Goal: Information Seeking & Learning: Learn about a topic

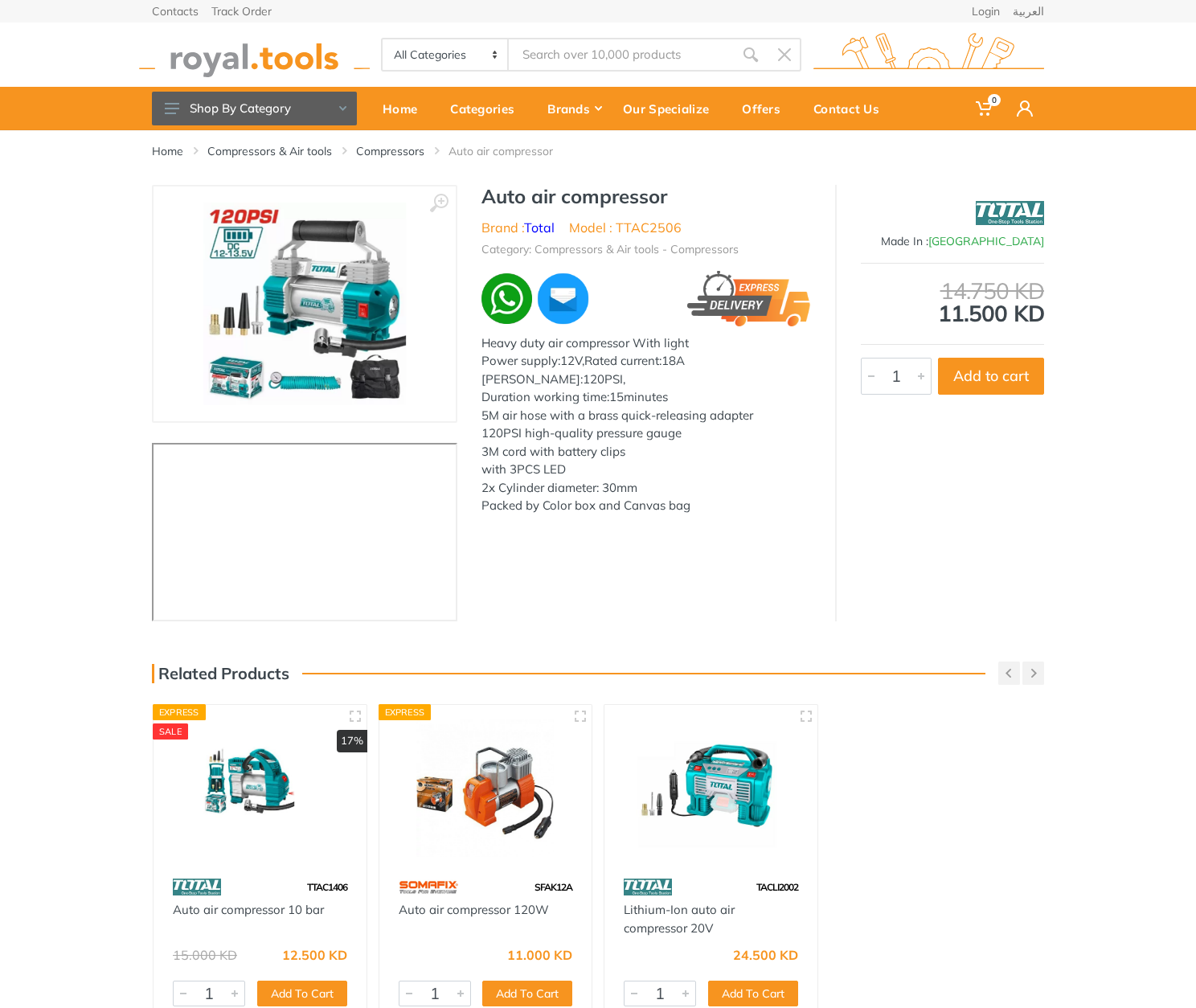
type input "TTAC2506"
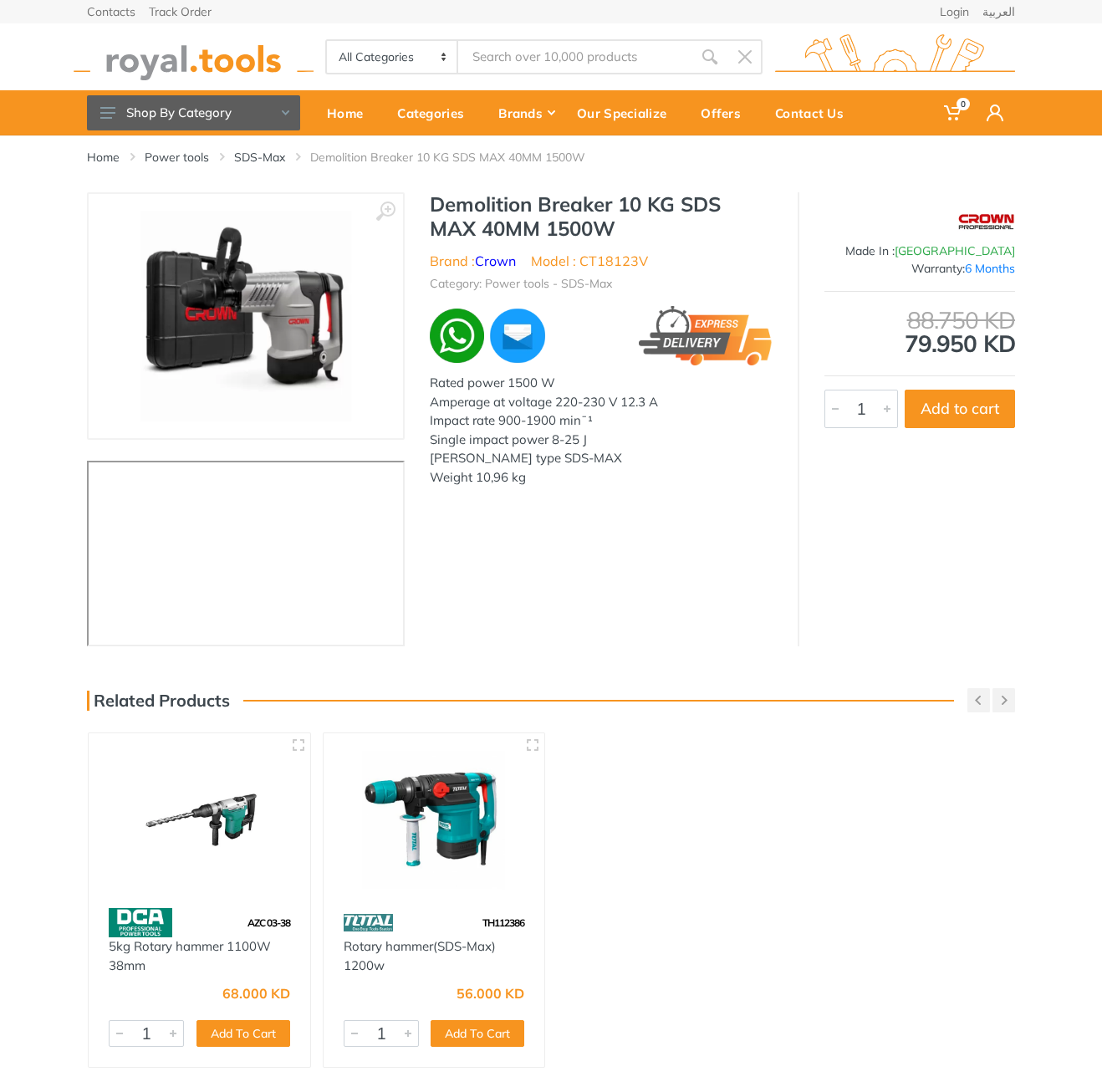
type input "CT18123V"
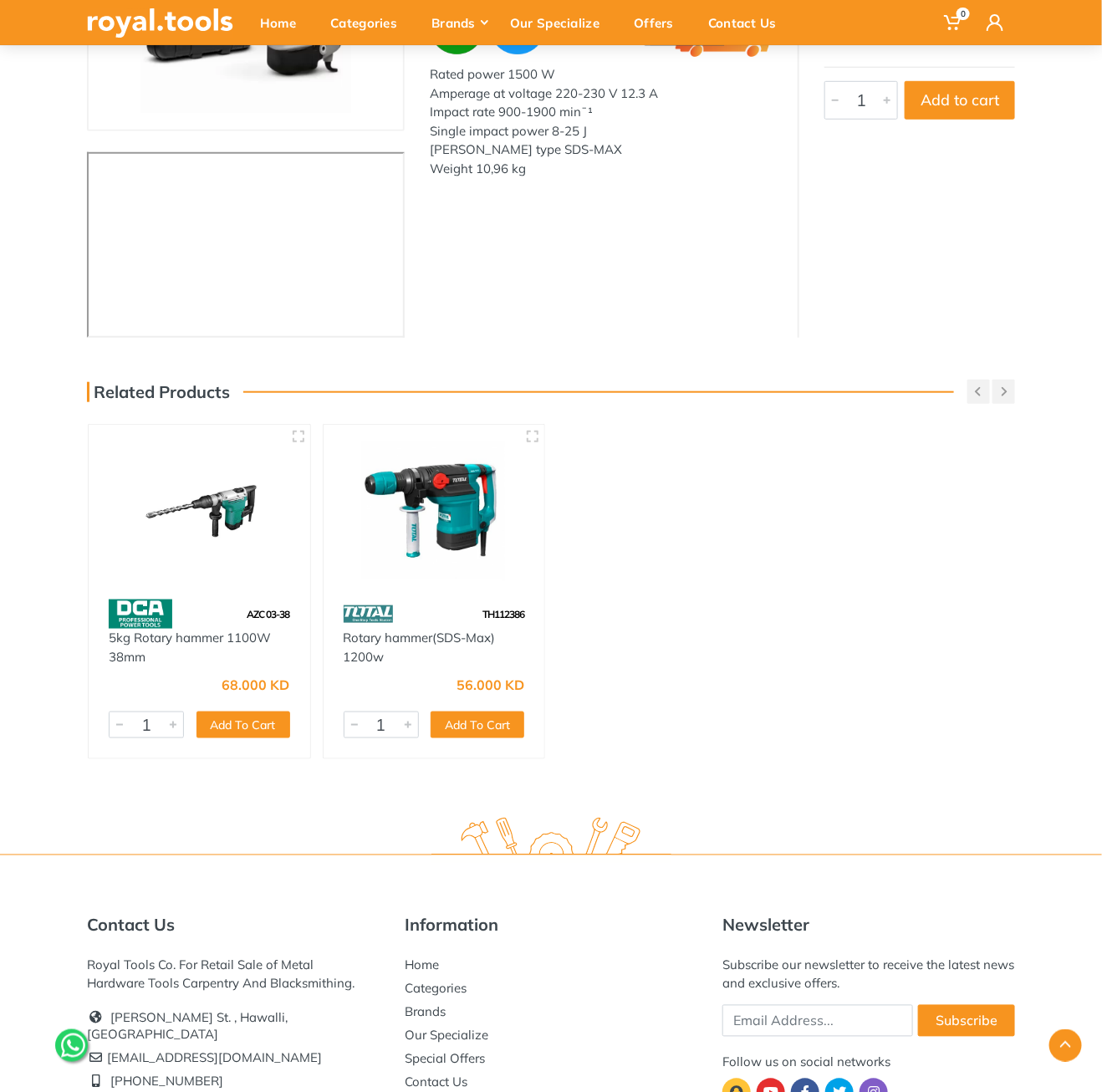
scroll to position [322, 0]
